Goal: Task Accomplishment & Management: Use online tool/utility

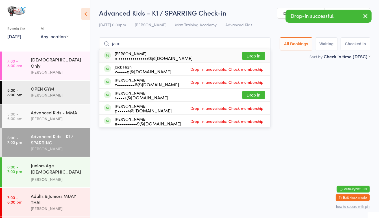
type input "jaco"
click at [248, 53] on button "Drop in" at bounding box center [254, 56] width 23 height 8
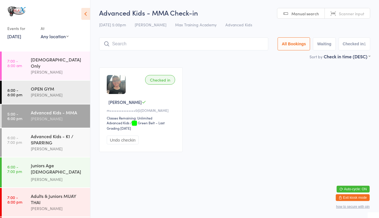
click at [25, 111] on link "5:00 - 6:00 pm Advanced Kids - MMA [PERSON_NAME]" at bounding box center [46, 115] width 88 height 23
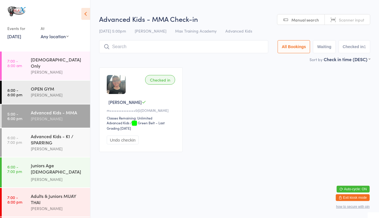
click at [150, 45] on input "search" at bounding box center [183, 46] width 169 height 13
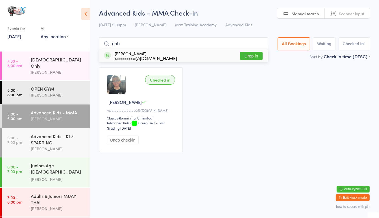
type input "gab"
click at [254, 53] on button "Drop in" at bounding box center [251, 56] width 23 height 8
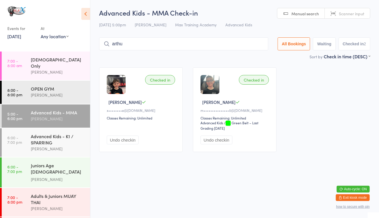
type input "[PERSON_NAME]"
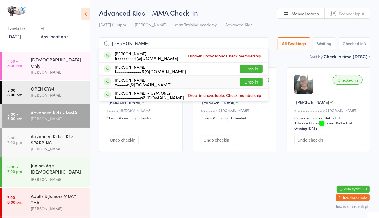
type input "[PERSON_NAME]"
click at [249, 82] on button "Drop in" at bounding box center [251, 82] width 23 height 8
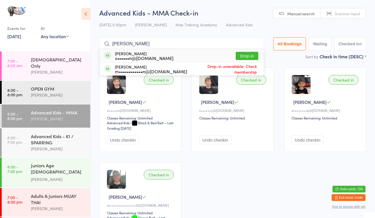
type input "[PERSON_NAME]"
click at [243, 53] on button "Drop in" at bounding box center [247, 56] width 23 height 8
